Goal: Check status: Check status

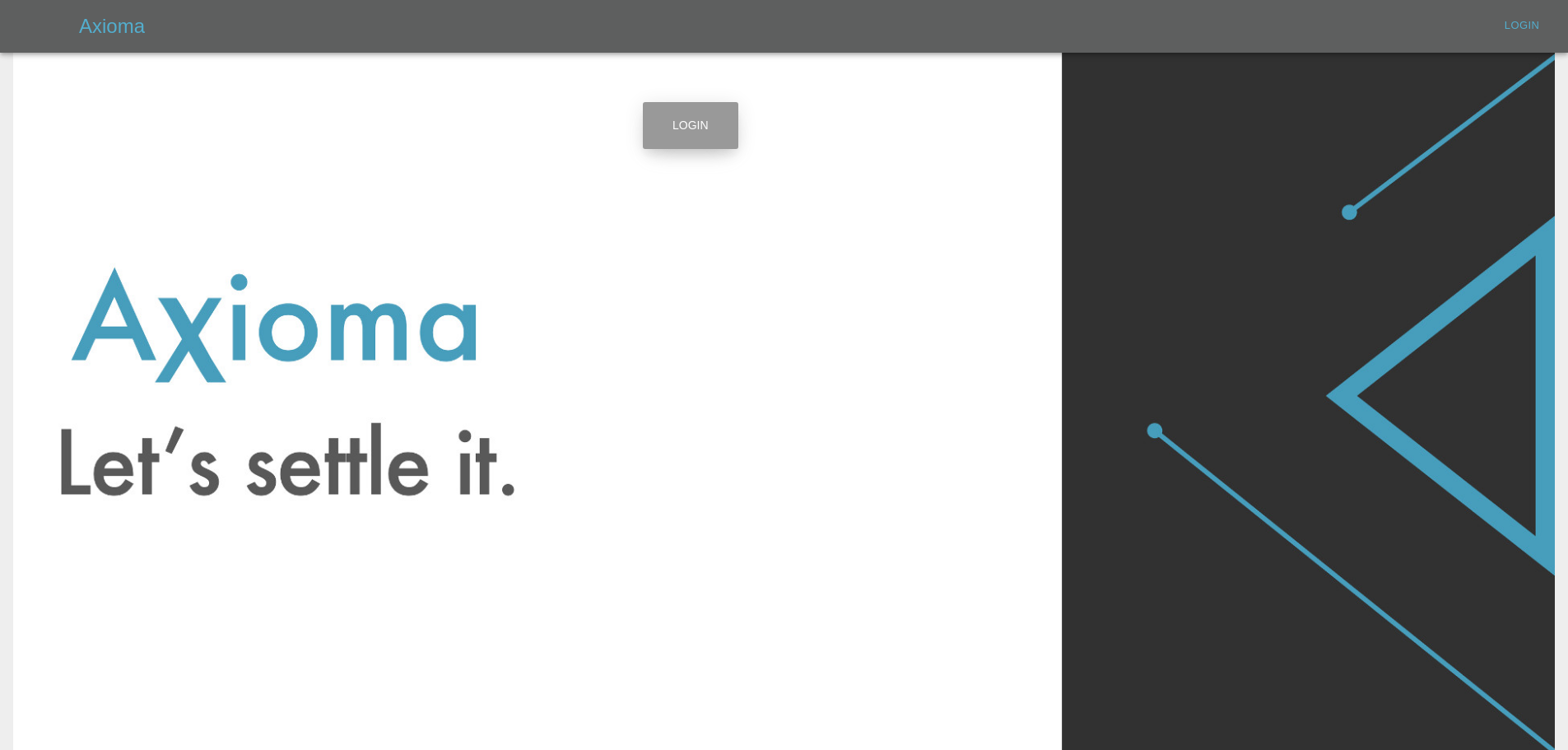
click at [676, 124] on link "Login" at bounding box center [691, 126] width 95 height 47
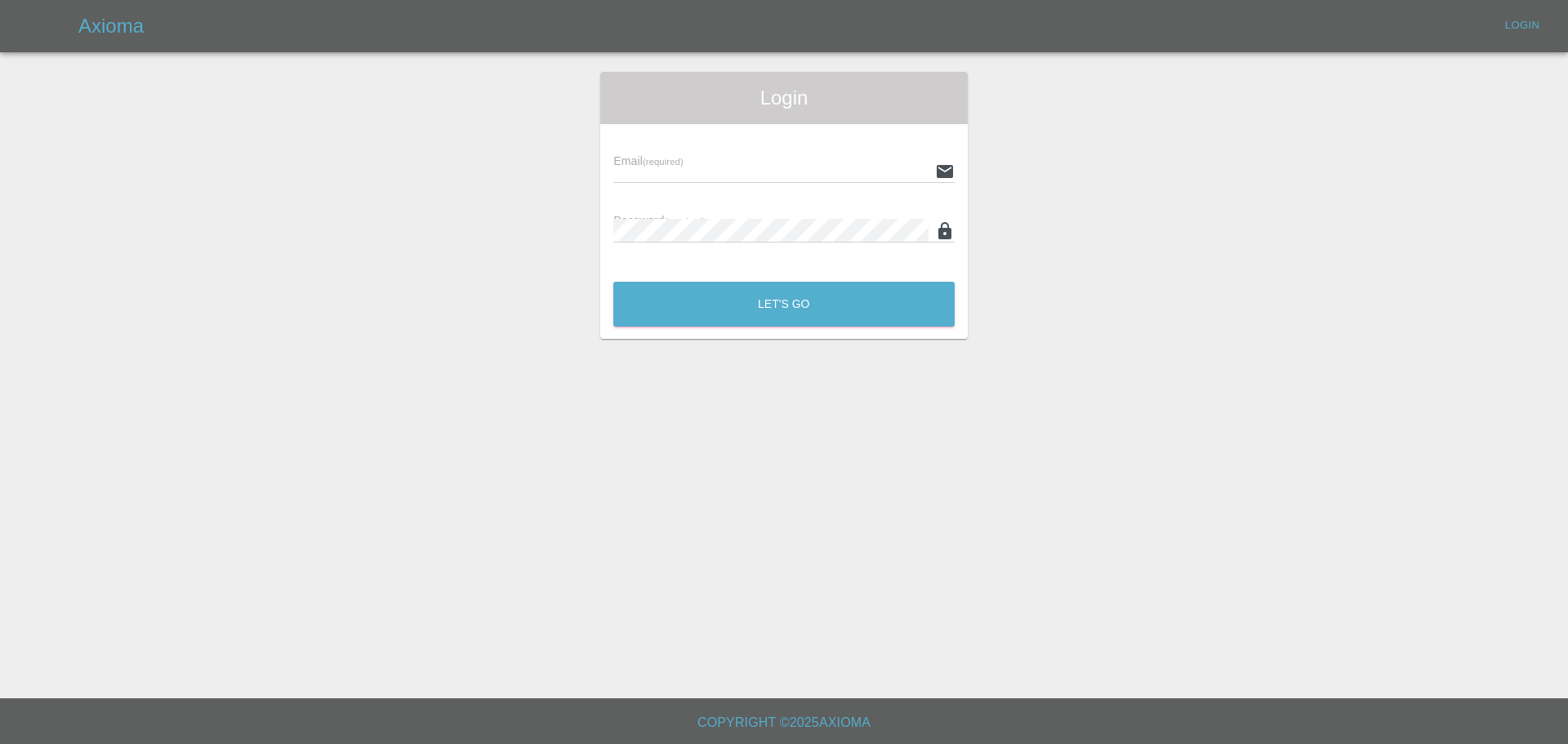
type input "[EMAIL_ADDRESS][DOMAIN_NAME]"
click at [746, 298] on button "Let's Go" at bounding box center [784, 304] width 342 height 44
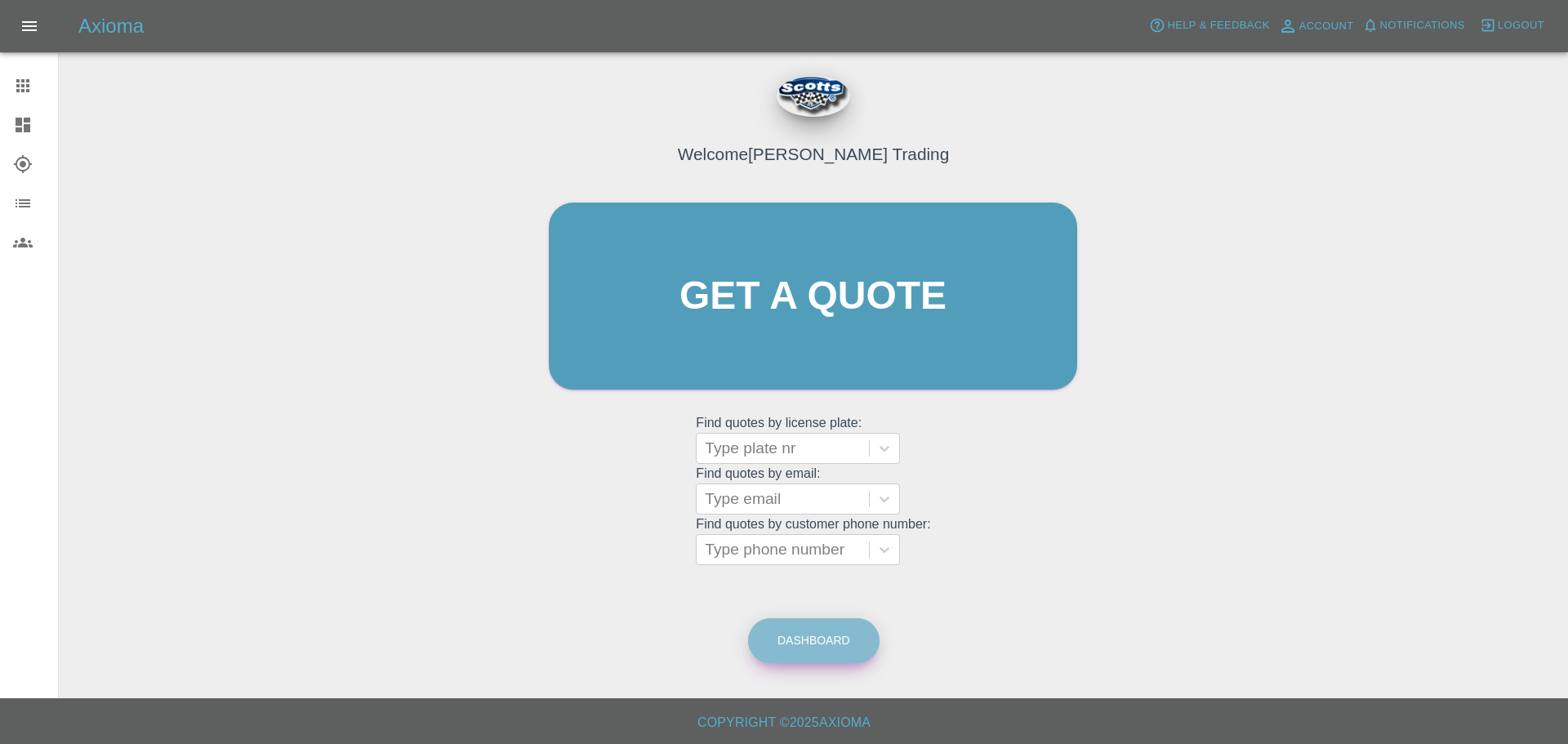
click at [746, 650] on link "Dashboard" at bounding box center [814, 641] width 132 height 44
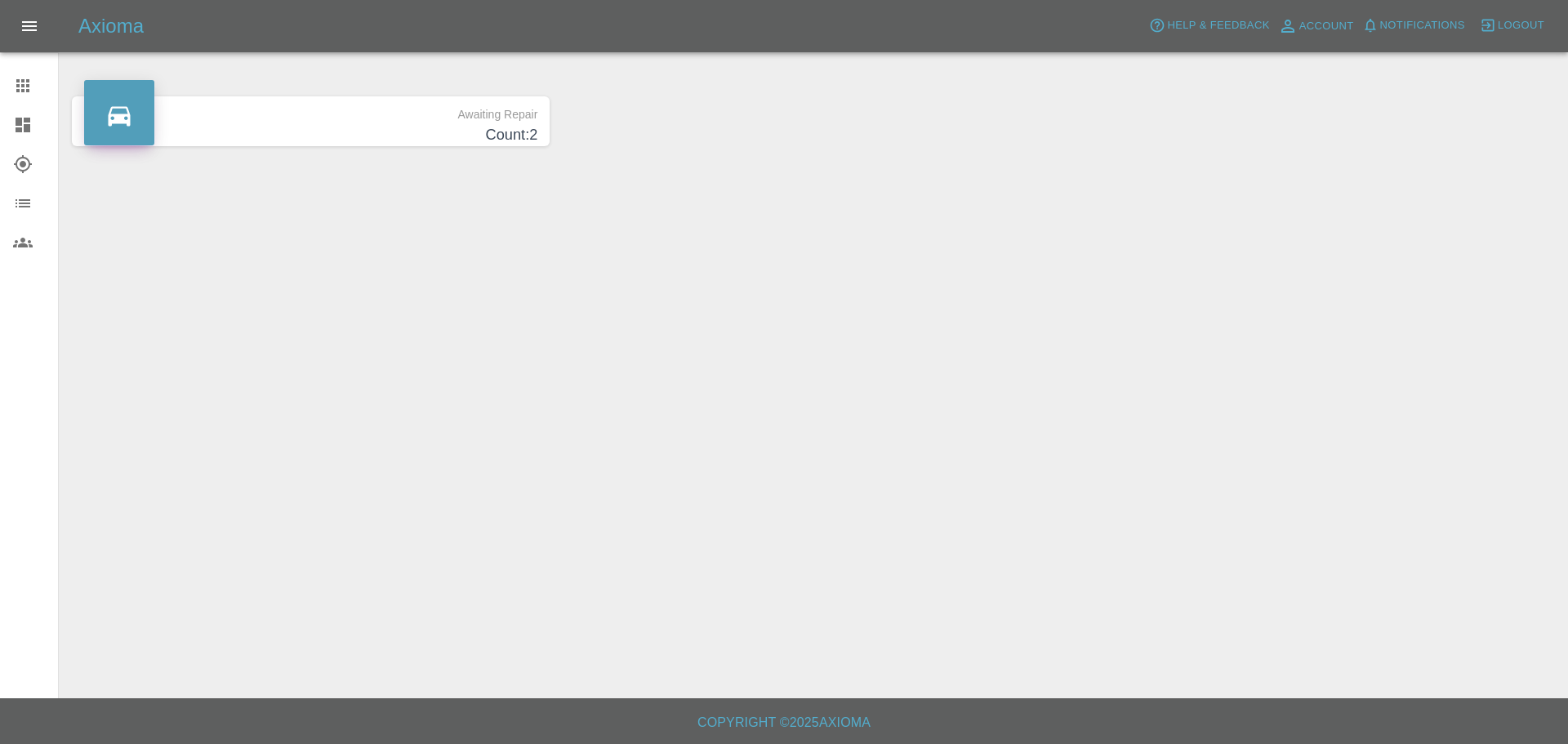
click at [230, 133] on h4 "Count: 2" at bounding box center [311, 135] width 453 height 22
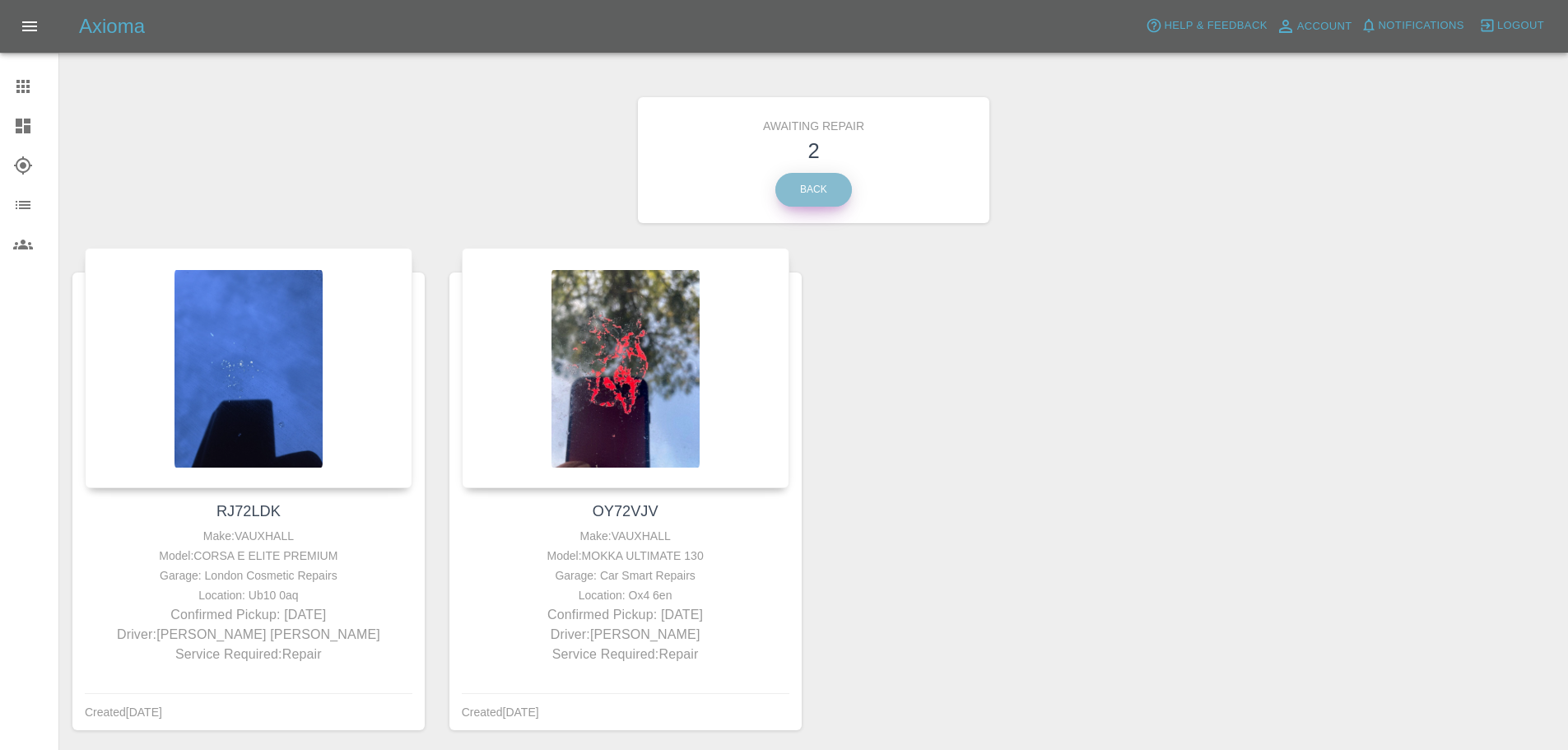
click at [752, 185] on link "Back" at bounding box center [814, 190] width 76 height 34
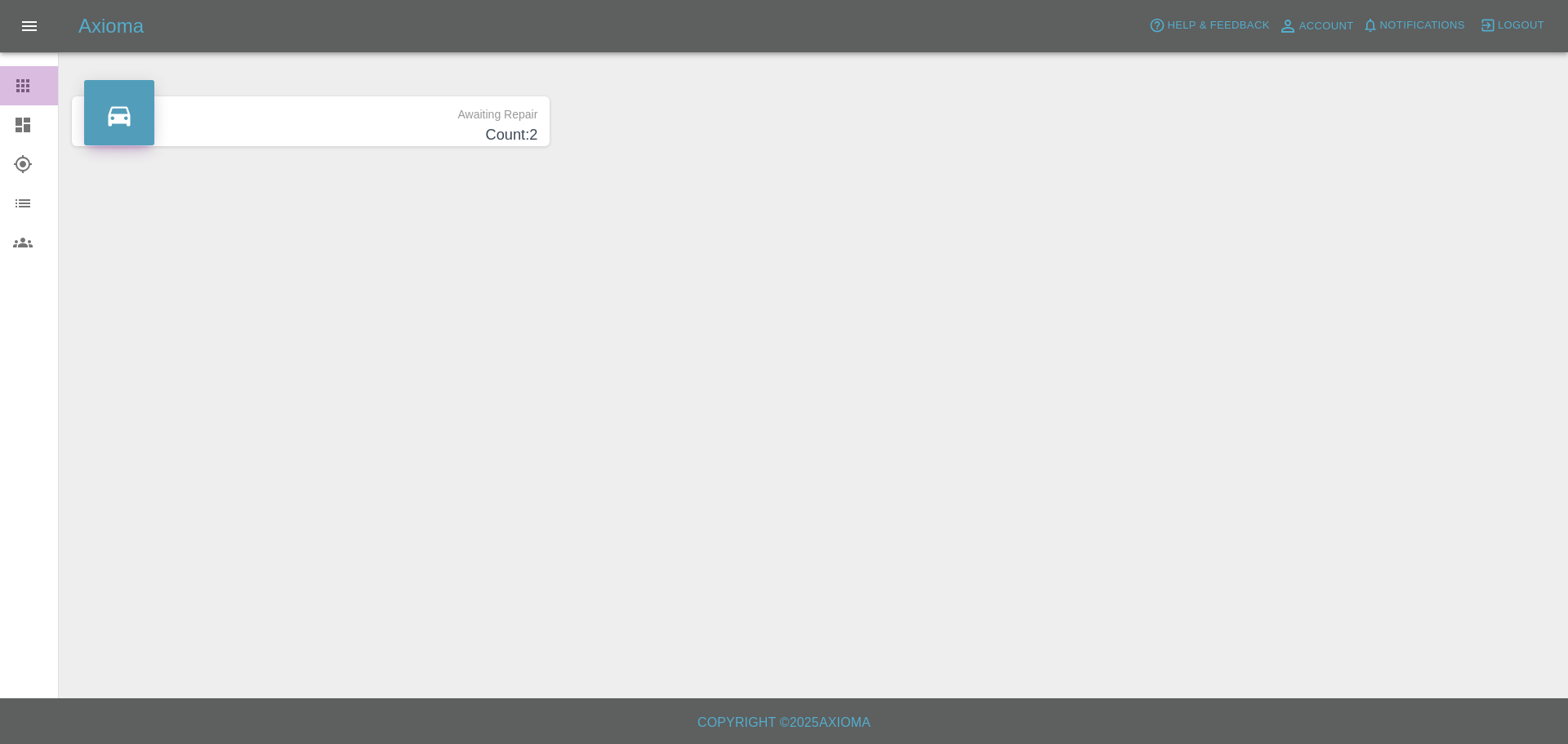
click at [21, 86] on icon at bounding box center [22, 85] width 13 height 13
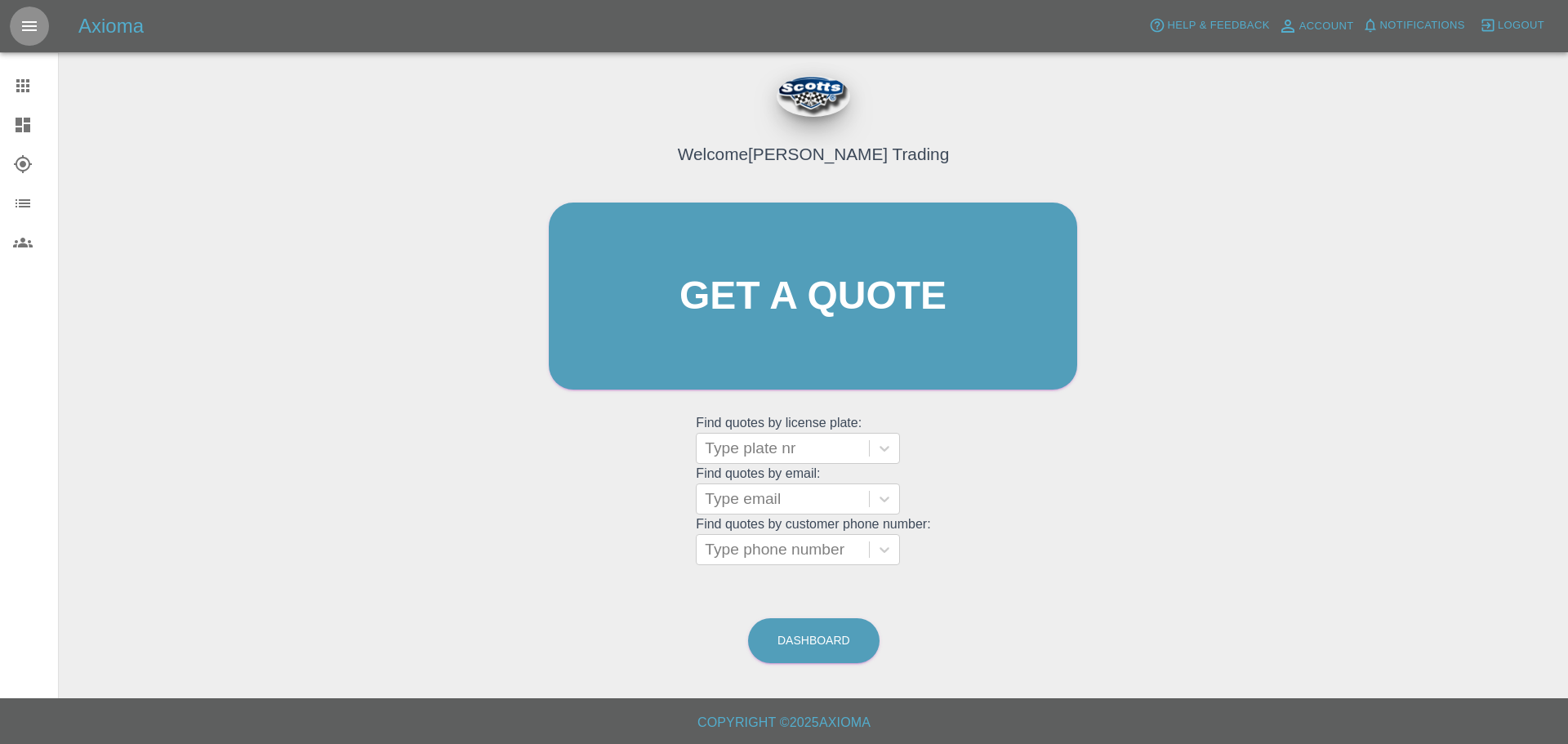
click at [26, 25] on icon "Open drawer" at bounding box center [29, 26] width 15 height 10
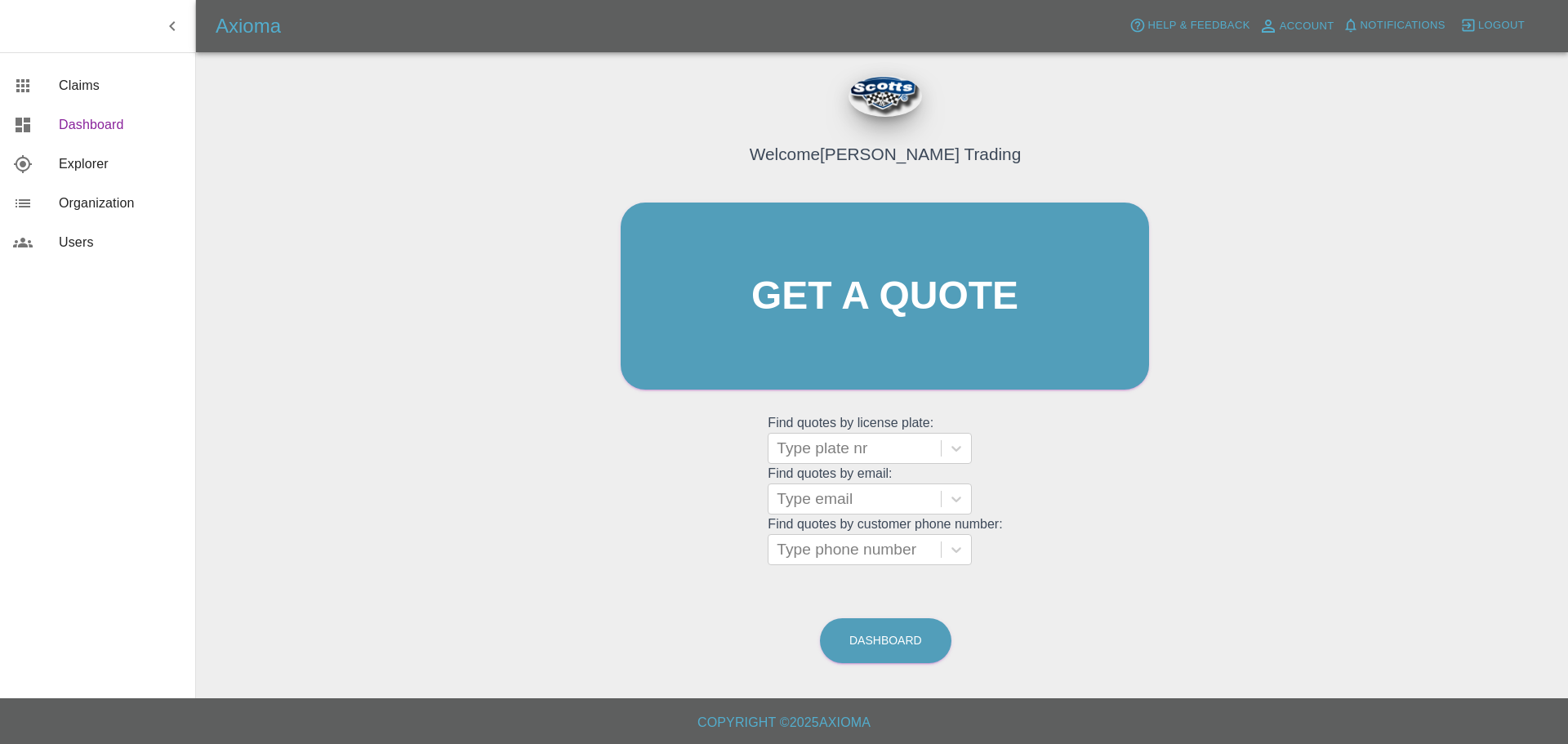
click at [83, 125] on span "Dashboard" at bounding box center [120, 125] width 124 height 20
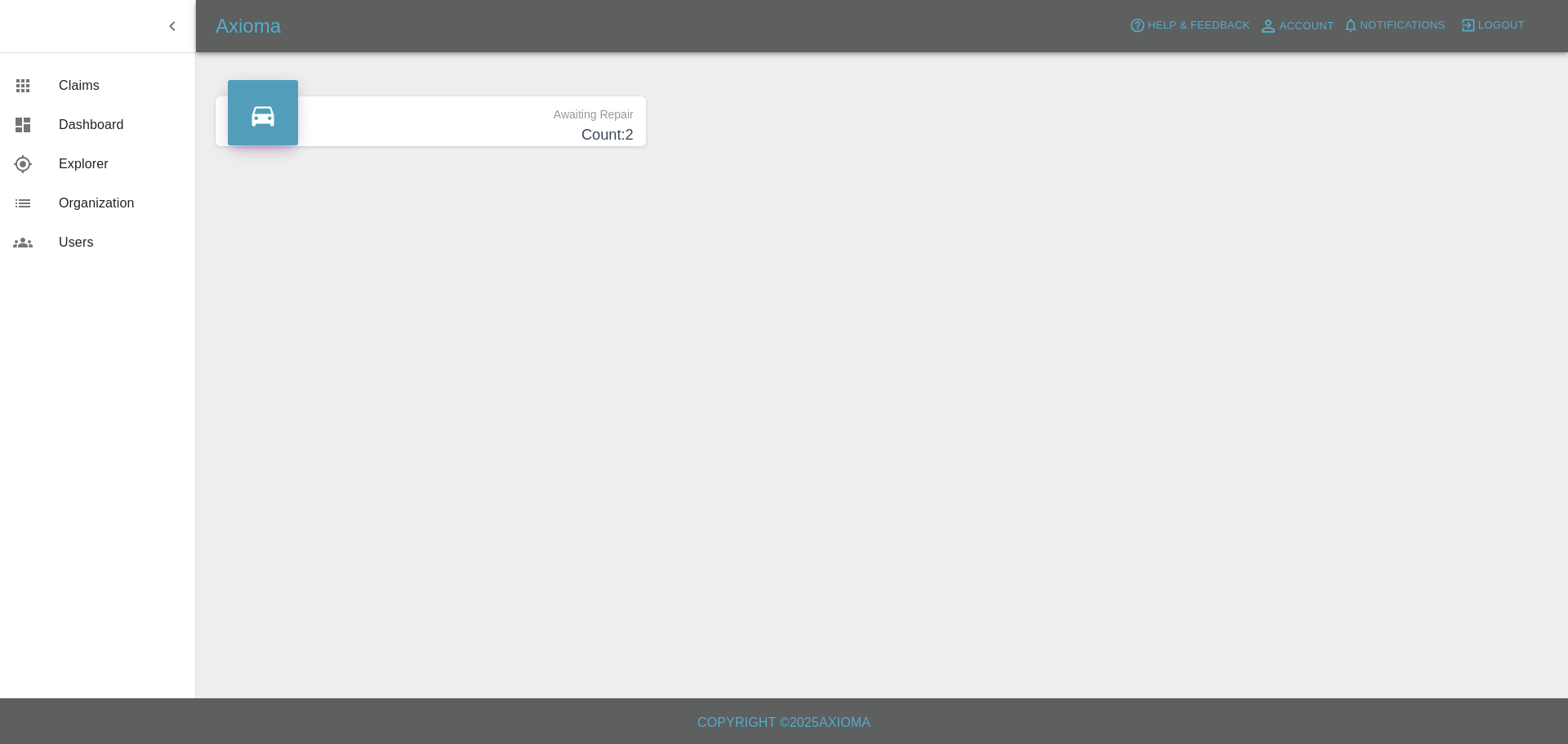
click at [746, 25] on span "Logout" at bounding box center [1501, 25] width 46 height 19
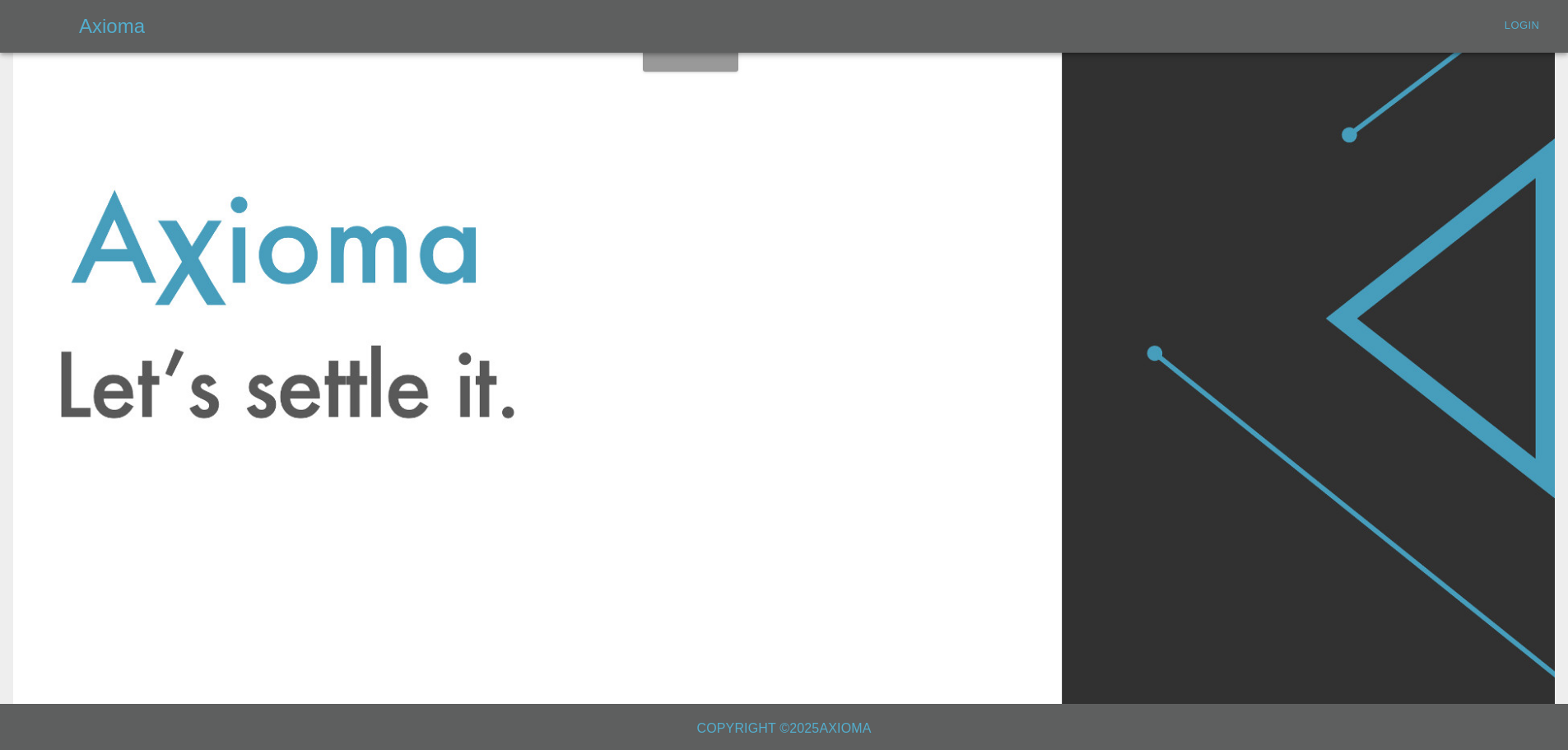
drag, startPoint x: 196, startPoint y: 595, endPoint x: 508, endPoint y: 580, distance: 312.4
click at [504, 586] on div "Login" at bounding box center [784, 350] width 1542 height 750
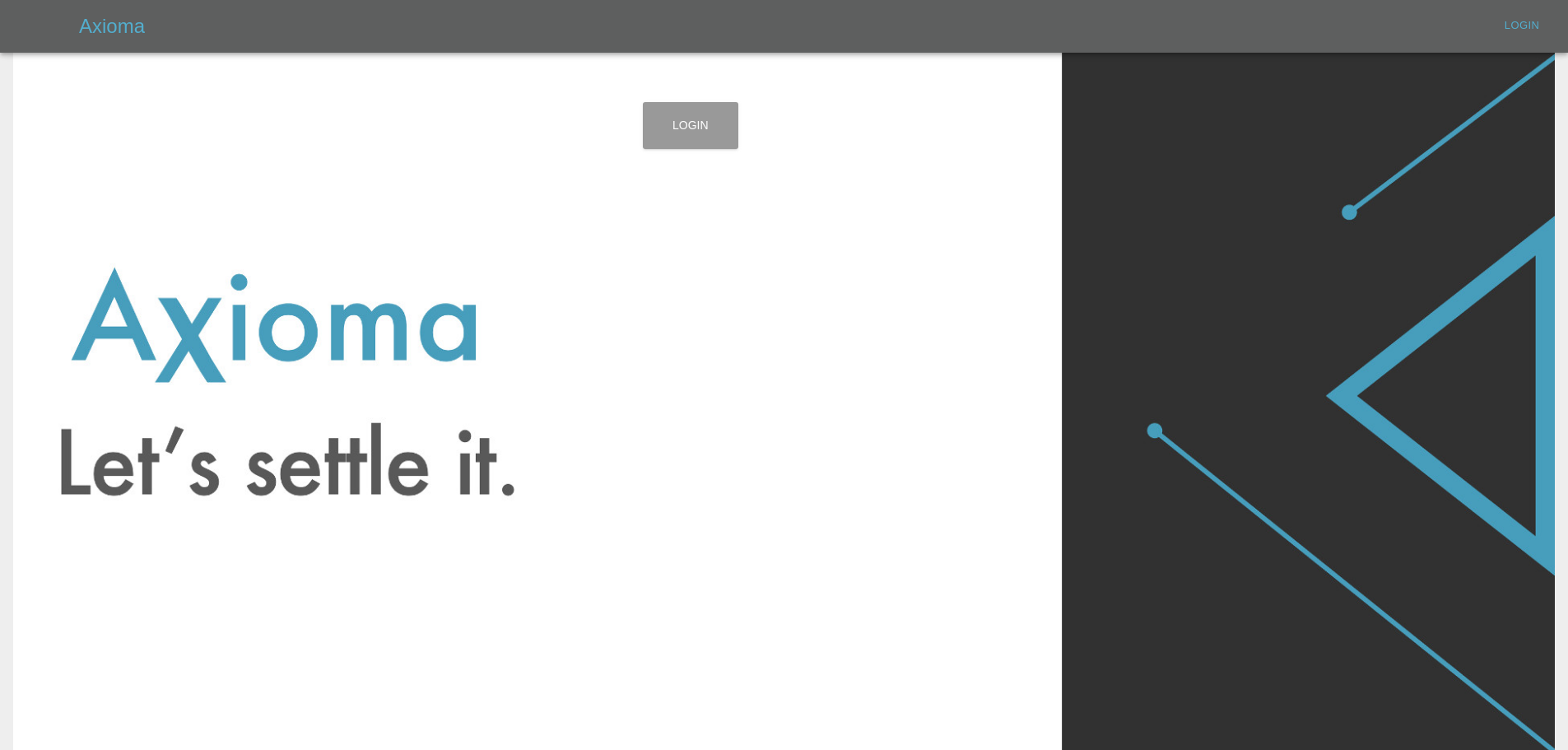
drag, startPoint x: 275, startPoint y: 152, endPoint x: 419, endPoint y: 161, distance: 144.3
click at [419, 159] on div "Login" at bounding box center [784, 428] width 1542 height 750
click at [909, 330] on div "Login" at bounding box center [784, 428] width 1542 height 750
click at [691, 118] on link "Login" at bounding box center [691, 126] width 95 height 47
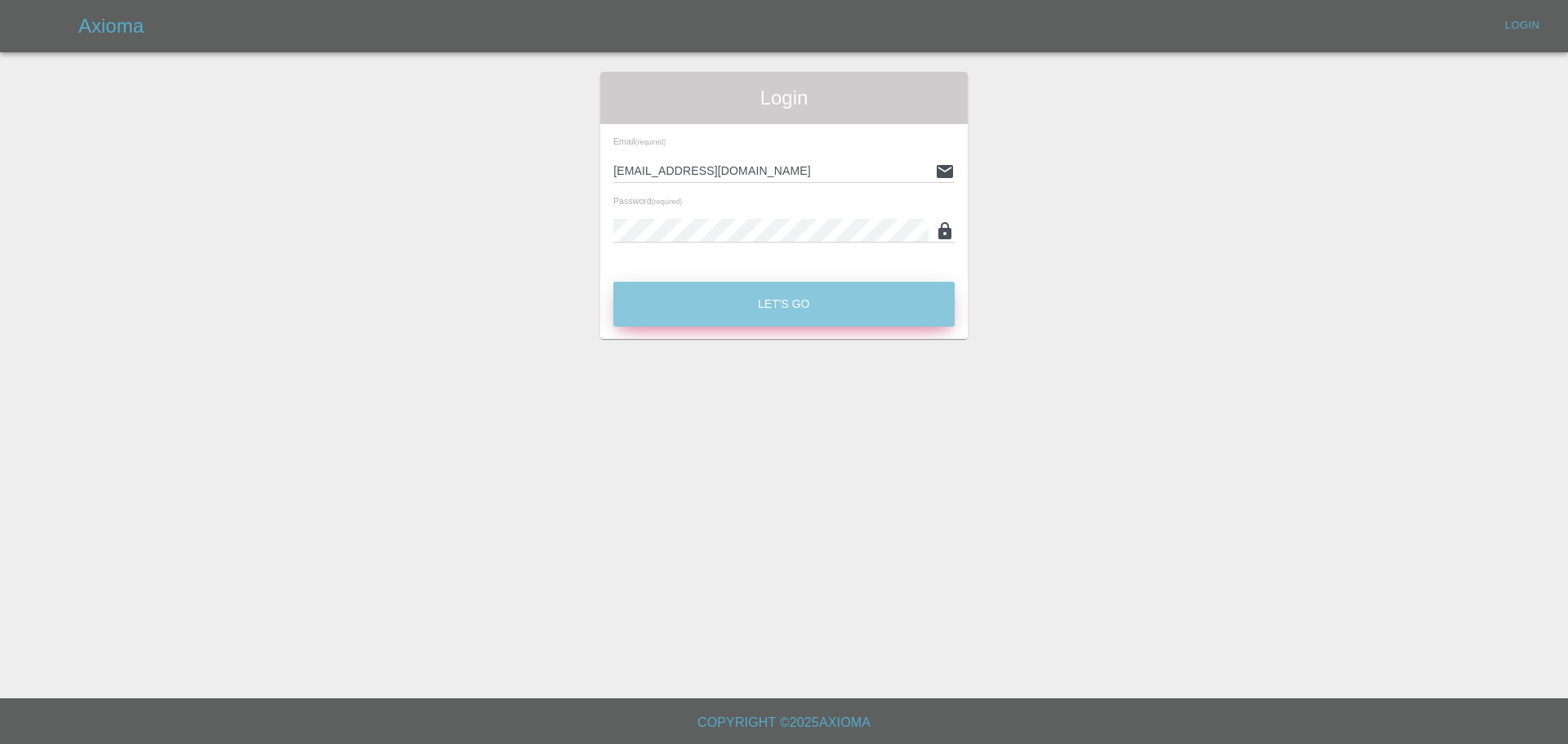
drag, startPoint x: 772, startPoint y: 313, endPoint x: 773, endPoint y: 322, distance: 9.1
click at [772, 315] on button "Let's Go" at bounding box center [784, 304] width 342 height 44
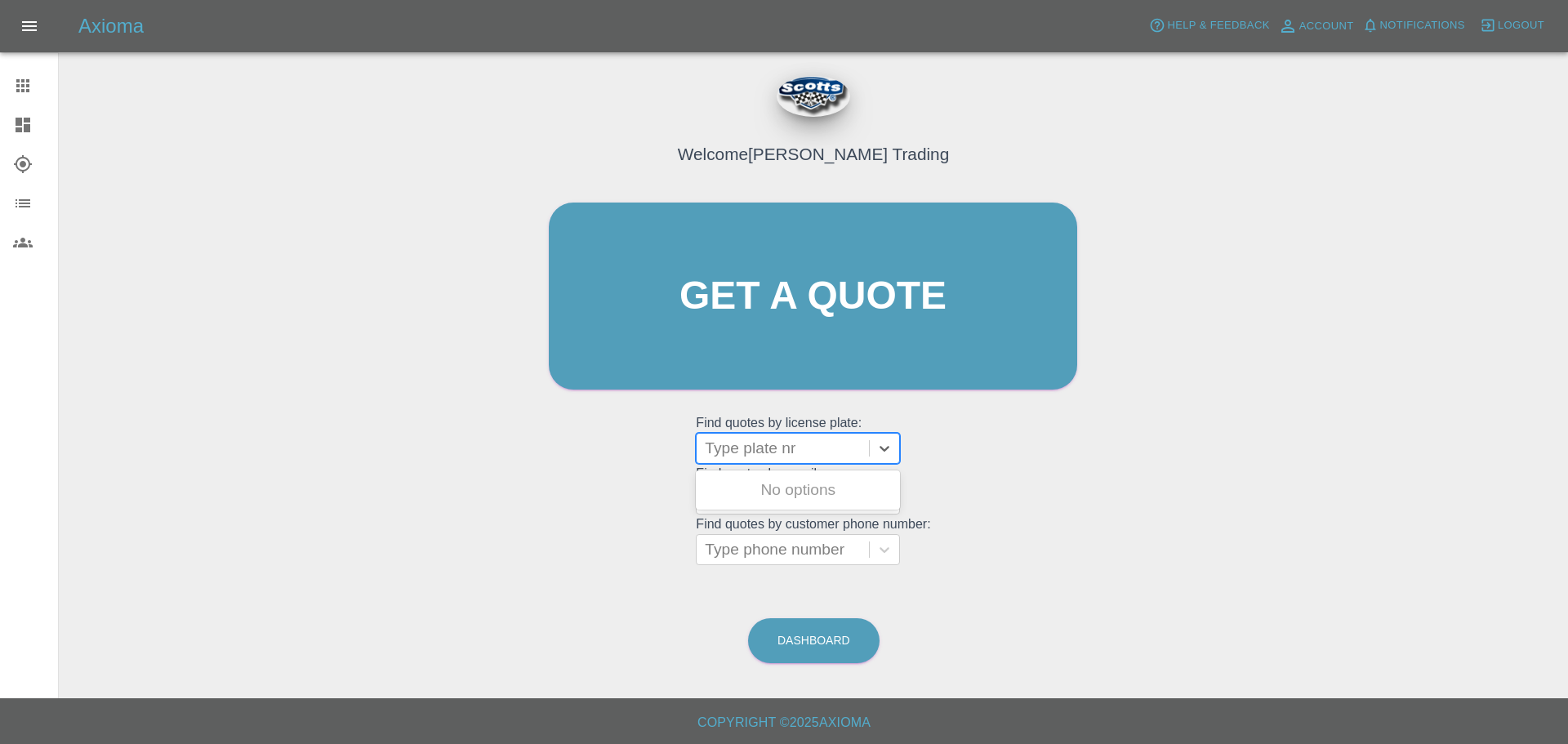
drag, startPoint x: 736, startPoint y: 443, endPoint x: 786, endPoint y: 445, distance: 50.0
click at [736, 443] on div at bounding box center [782, 449] width 156 height 23
type input "lr73nlg"
click at [789, 496] on div "LR73NLG, Archived" at bounding box center [797, 489] width 204 height 33
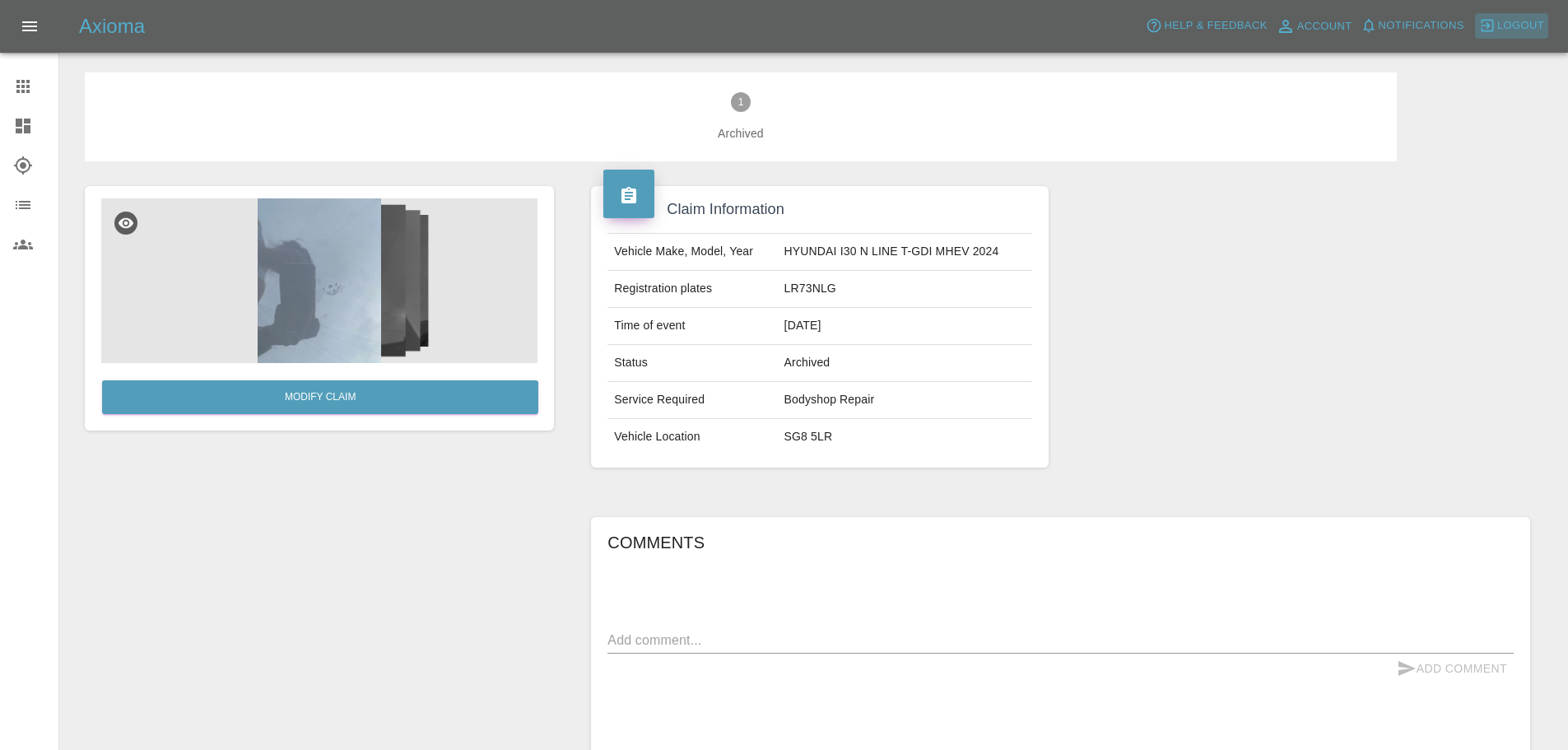
click at [1508, 35] on span "Logout" at bounding box center [1521, 25] width 47 height 19
